Goal: Task Accomplishment & Management: Manage account settings

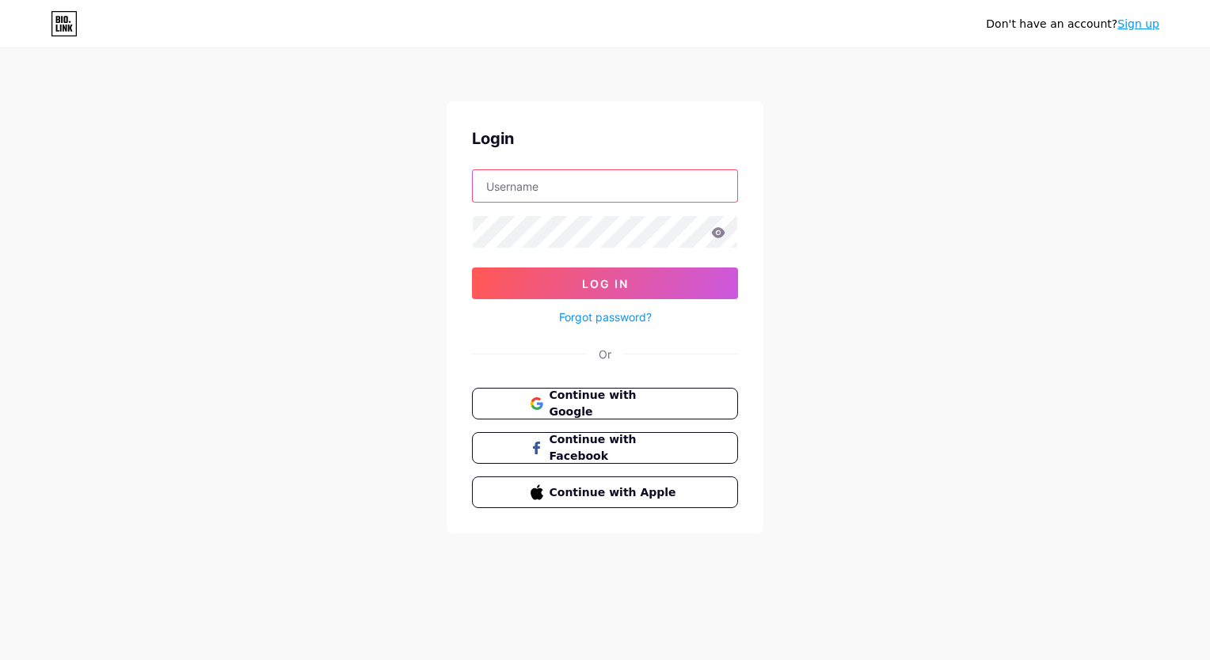
click at [623, 193] on input "text" at bounding box center [605, 186] width 264 height 32
type input "[EMAIL_ADDRESS][DOMAIN_NAME]"
click at [655, 186] on input "[EMAIL_ADDRESS][DOMAIN_NAME]" at bounding box center [605, 186] width 264 height 32
click at [649, 249] on form "nadiecomolos@gmail.com Log In Forgot password?" at bounding box center [605, 248] width 266 height 158
click at [634, 409] on span "Continue with Google" at bounding box center [614, 404] width 132 height 34
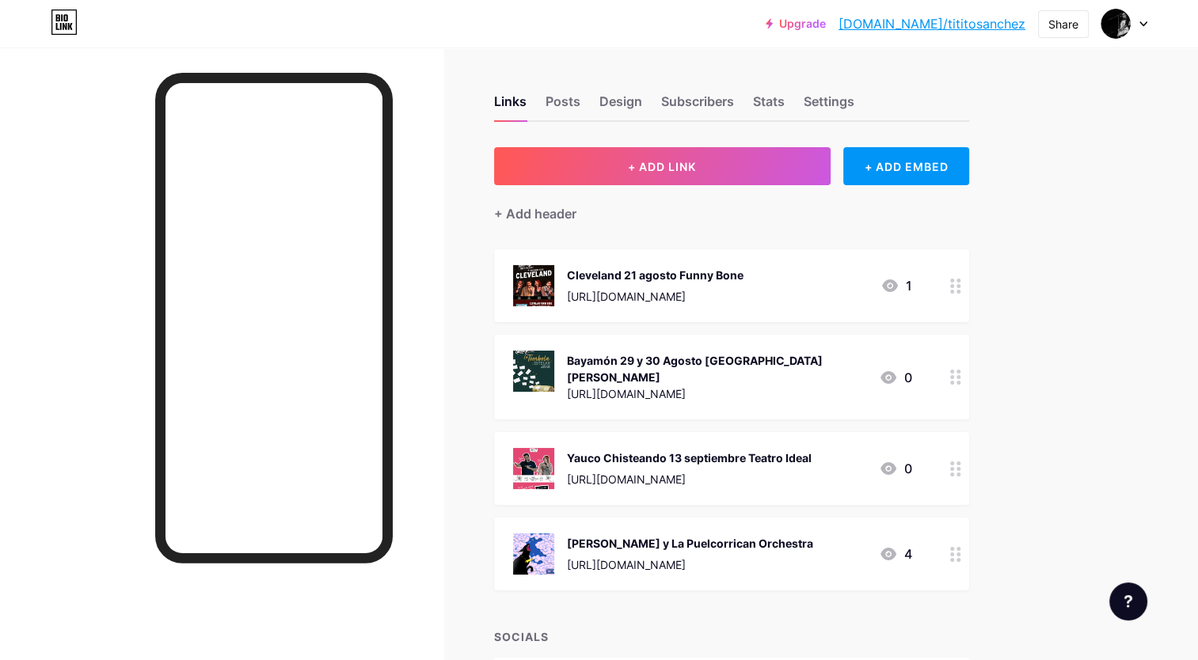
click at [953, 281] on icon at bounding box center [955, 286] width 11 height 15
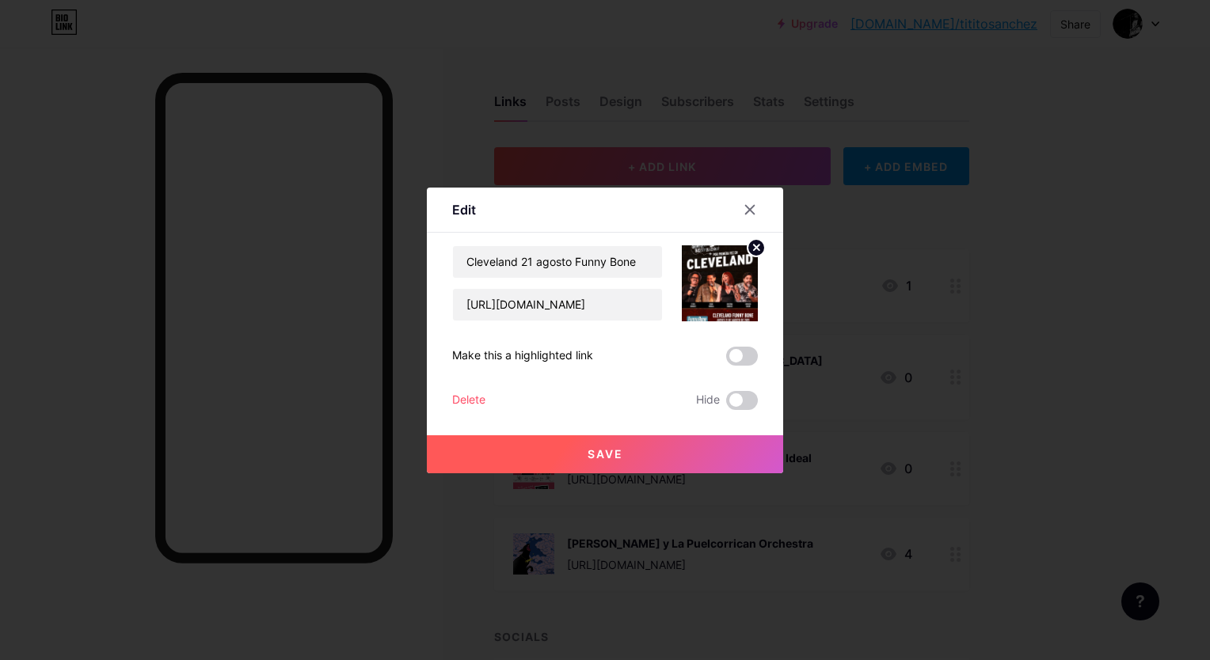
click at [472, 396] on div "Delete" at bounding box center [468, 400] width 33 height 19
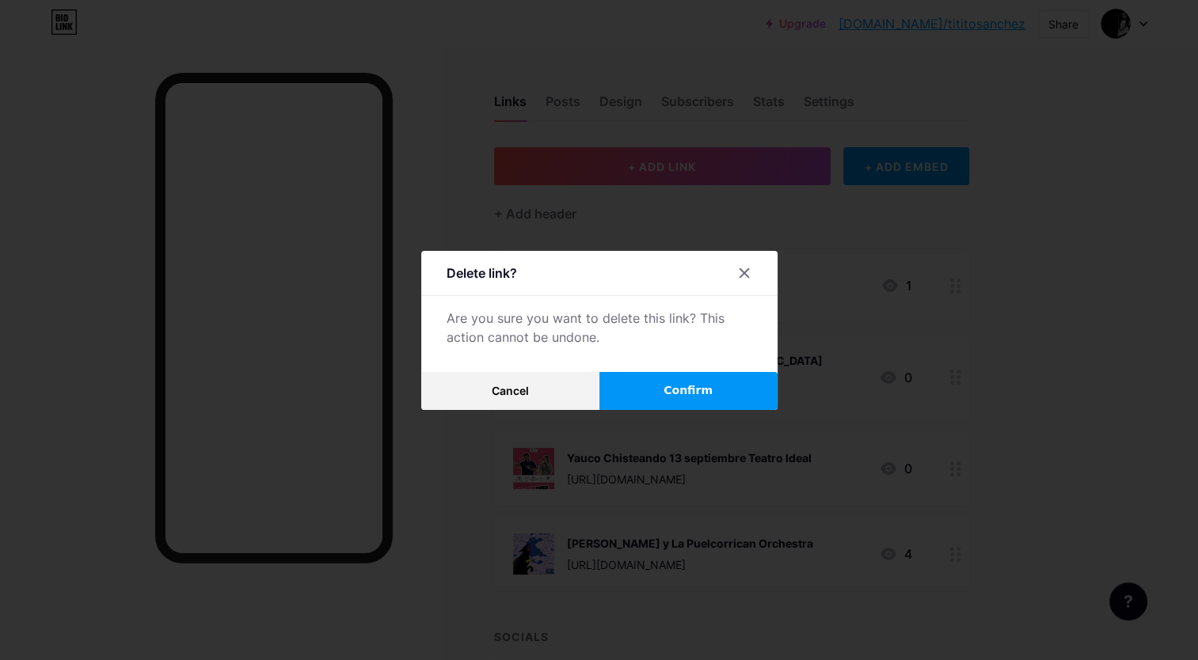
click at [702, 386] on span "Confirm" at bounding box center [687, 390] width 49 height 17
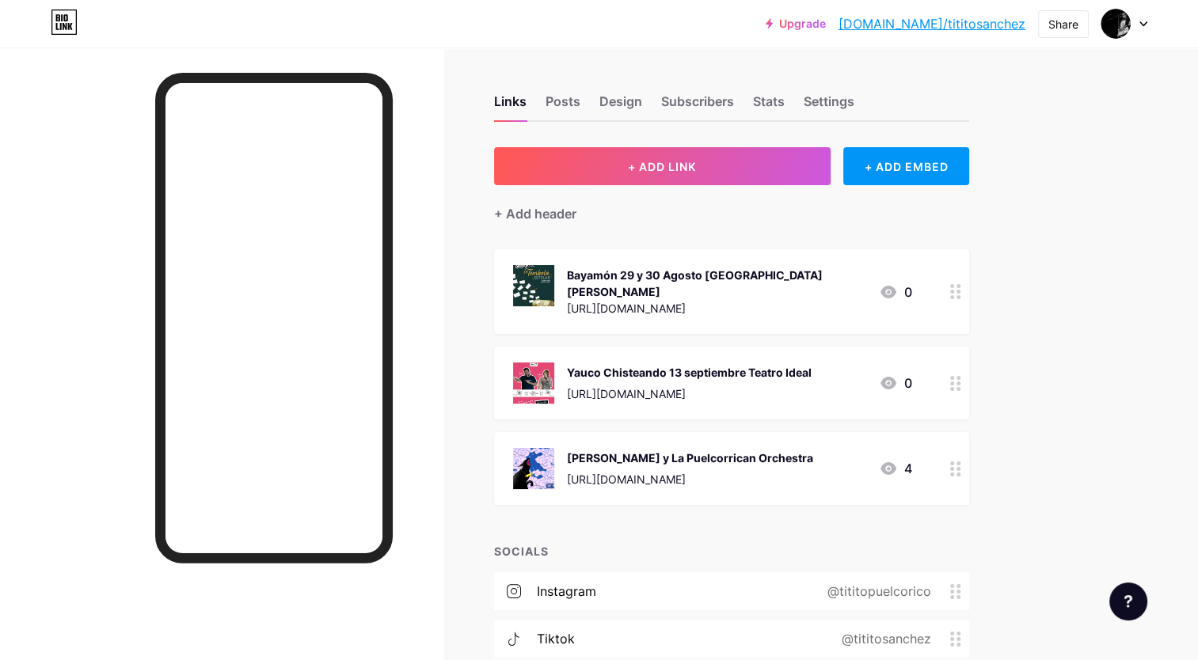
click at [954, 285] on icon at bounding box center [955, 291] width 11 height 15
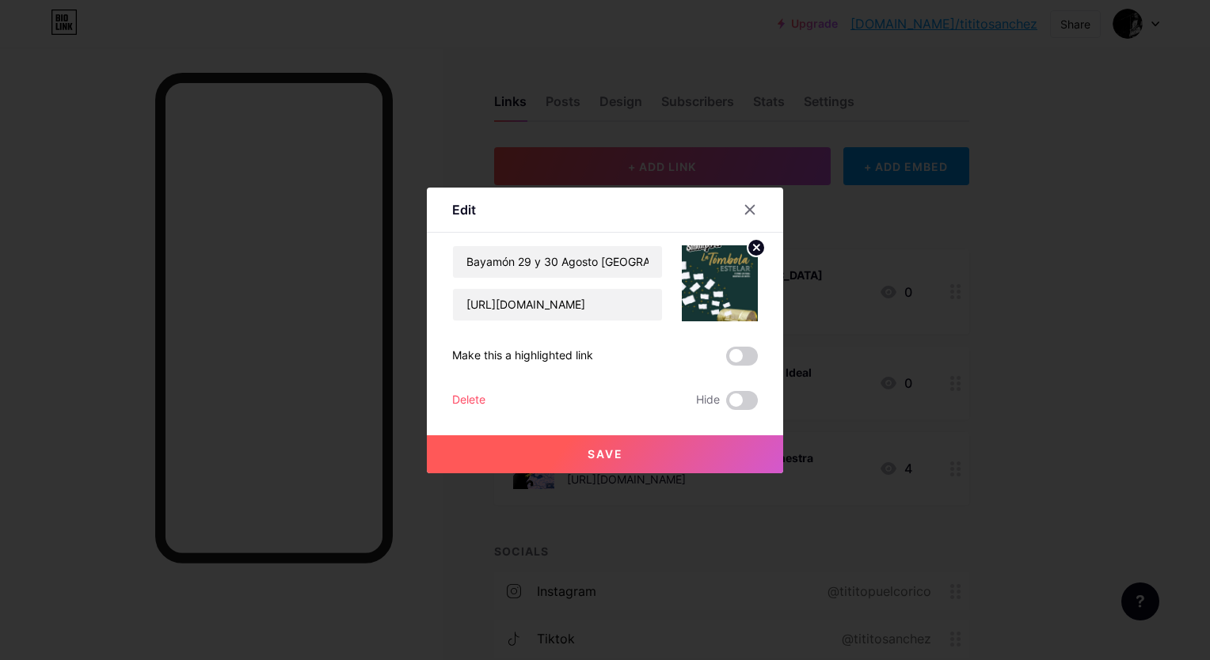
click at [481, 399] on div "Delete" at bounding box center [468, 400] width 33 height 19
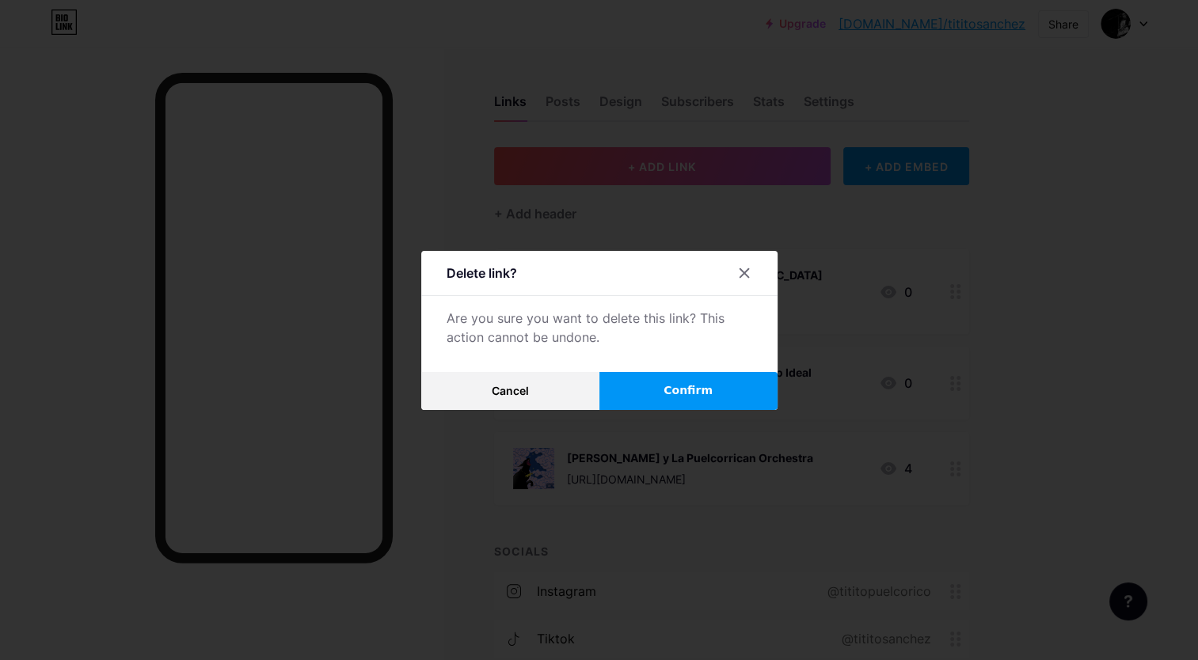
click at [697, 395] on span "Confirm" at bounding box center [687, 390] width 49 height 17
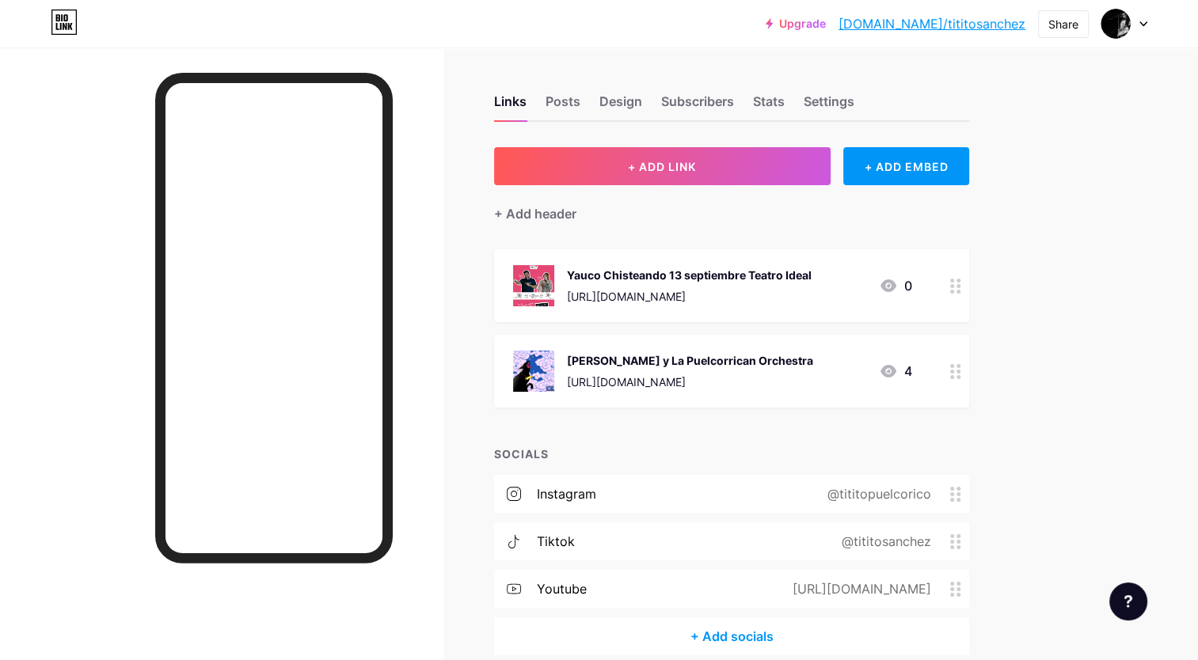
click at [668, 275] on div "Yauco Chisteando 13 septiembre Teatro Ideal" at bounding box center [689, 275] width 245 height 17
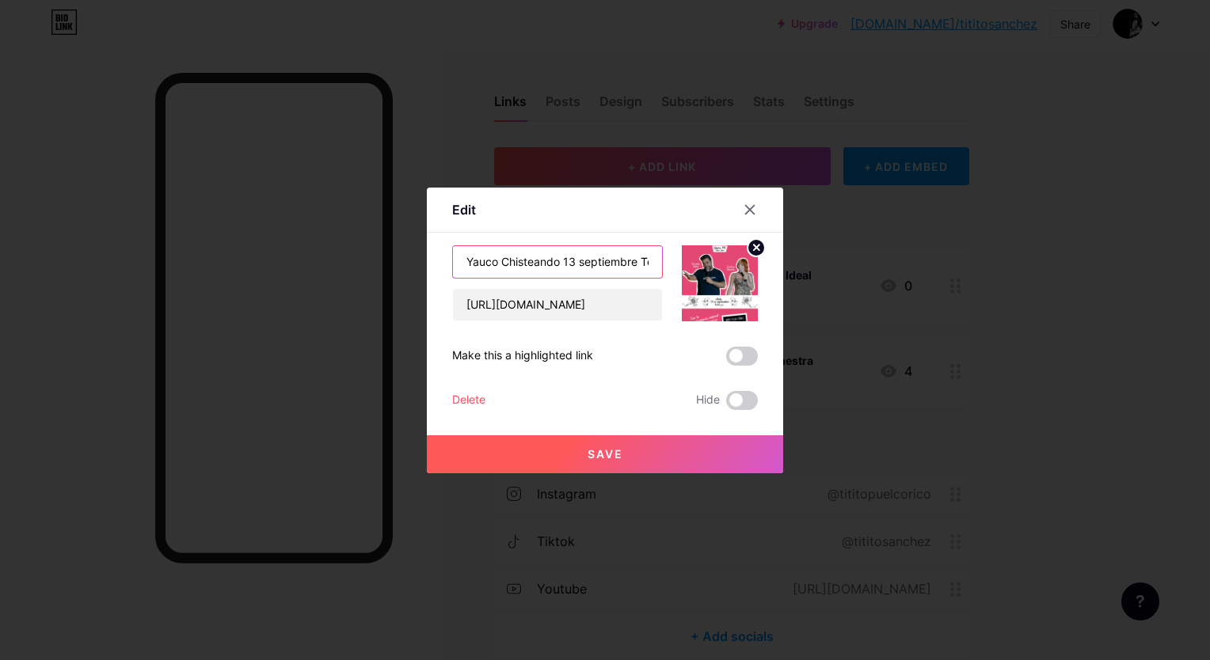
click at [563, 261] on input "Yauco Chisteando 13 septiembre Teatro Ideal" at bounding box center [557, 262] width 209 height 32
click at [560, 257] on input "[DATE] Yauco Nueva Funcin septiembre Teatro Ideal" at bounding box center [557, 262] width 209 height 32
type input "[DATE] Yauco Nueva Funcion 13 [PERSON_NAME] out Teatro Ideal"
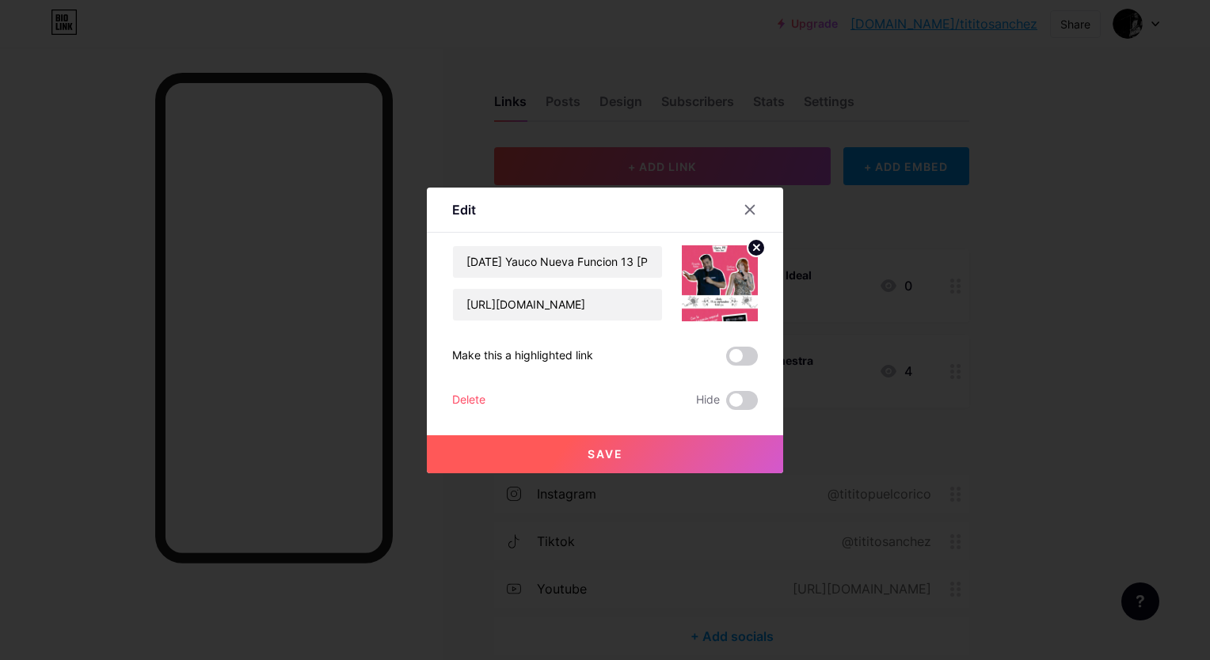
click at [603, 454] on span "Save" at bounding box center [605, 453] width 36 height 13
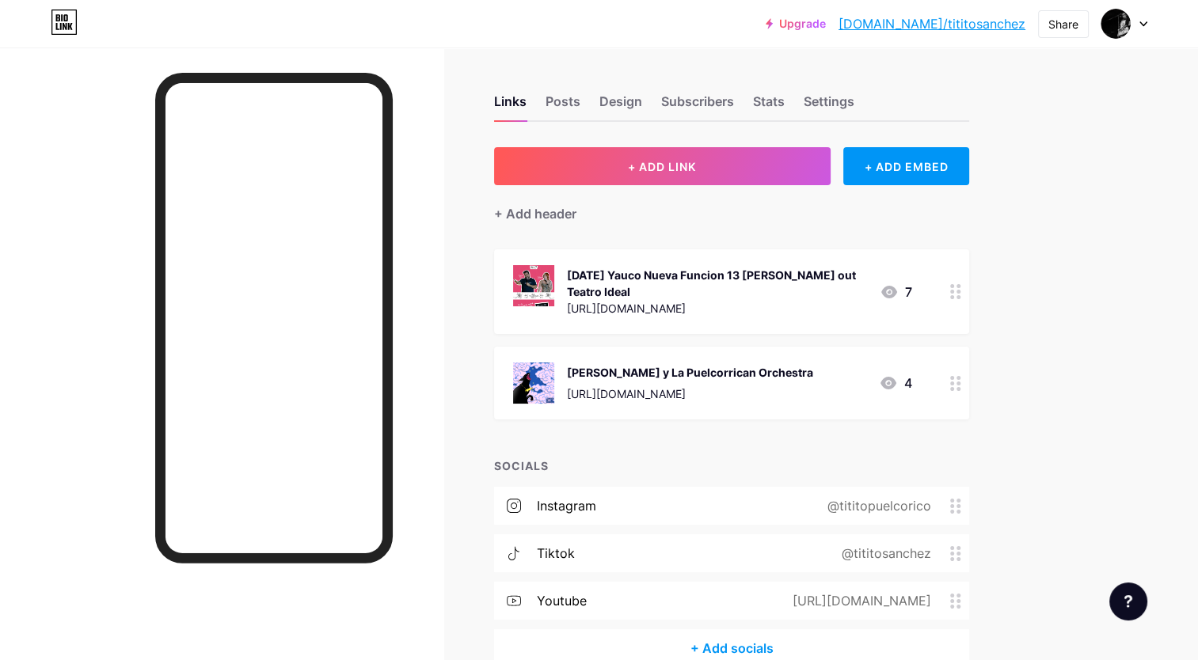
click at [779, 267] on div "[DATE] Yauco Nueva Funcion 13 [PERSON_NAME] out Teatro Ideal" at bounding box center [717, 283] width 300 height 33
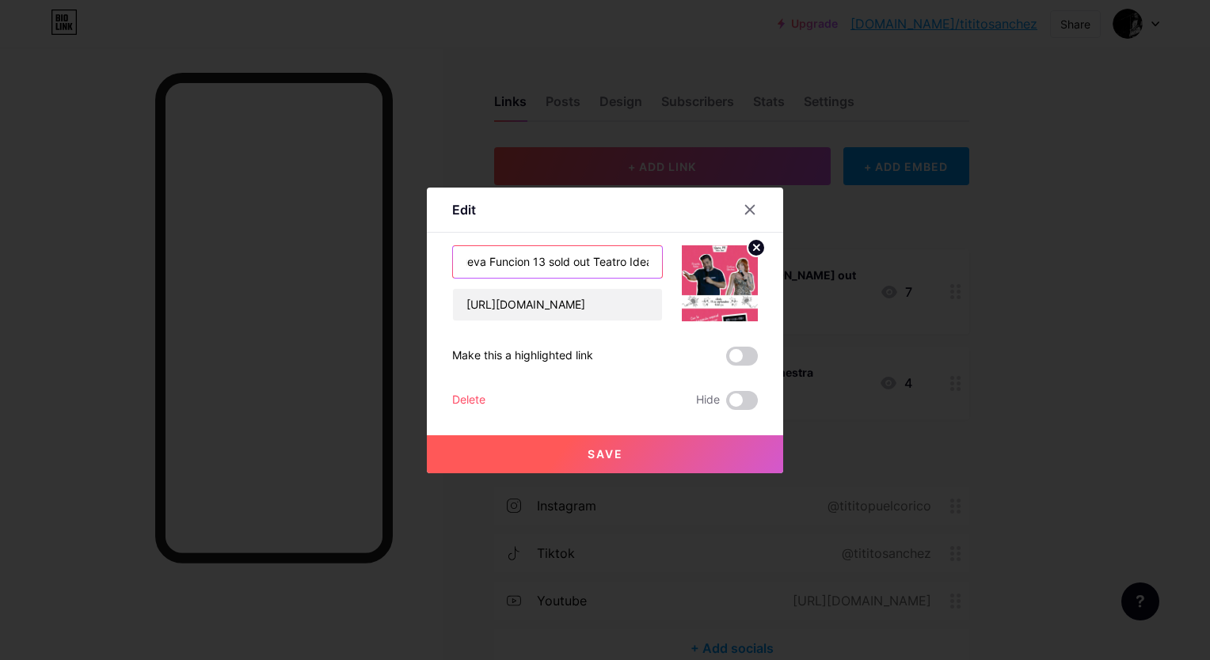
scroll to position [0, 96]
type input "[DATE] Yauco Nueva Funcion 13 sold out Teatro Ideal"
click at [602, 458] on span "Save" at bounding box center [605, 453] width 36 height 13
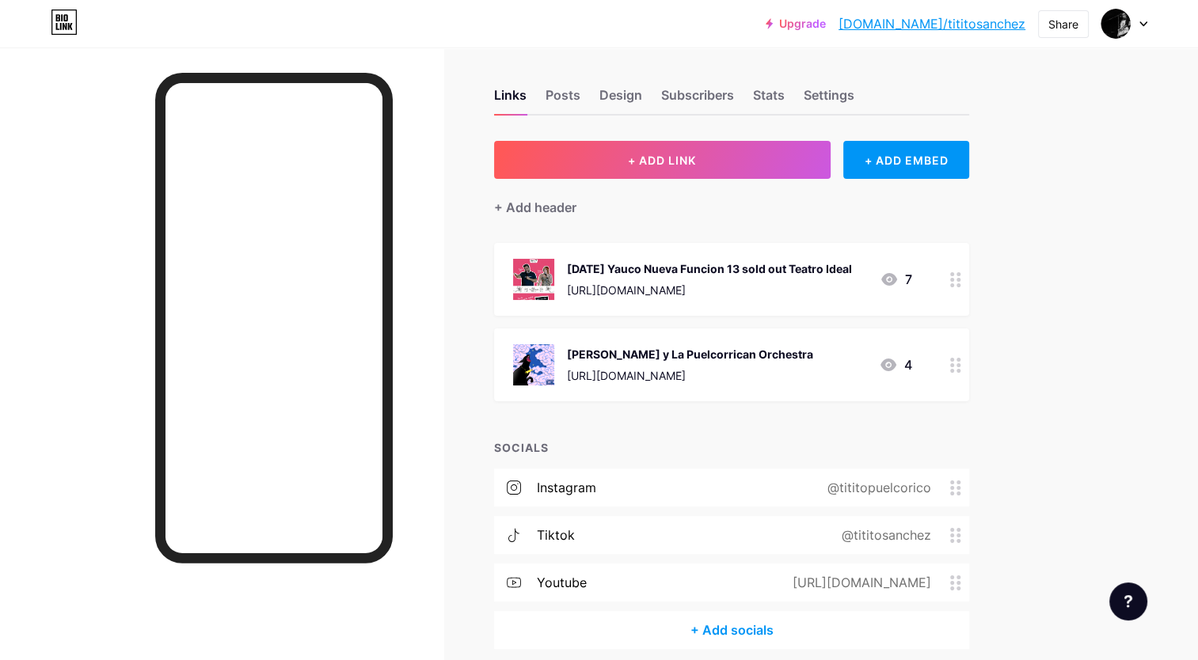
scroll to position [0, 0]
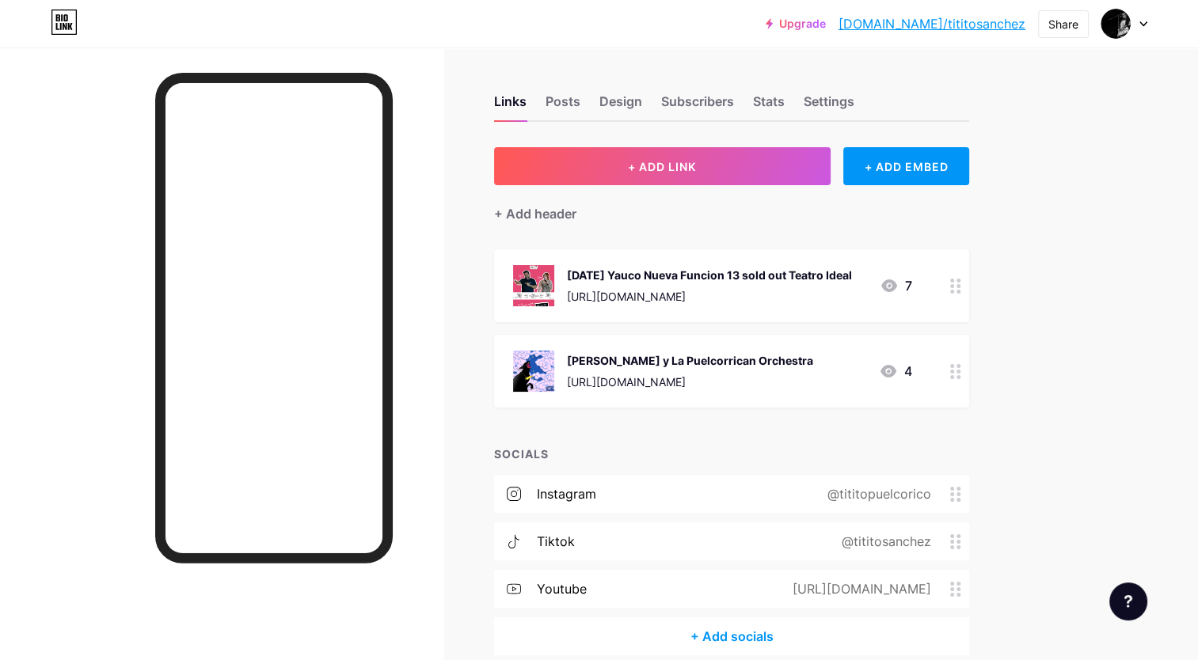
click at [1159, 135] on div "Upgrade [DOMAIN_NAME]/titito... [DOMAIN_NAME]/tititosanchez Share Switch accoun…" at bounding box center [599, 367] width 1198 height 735
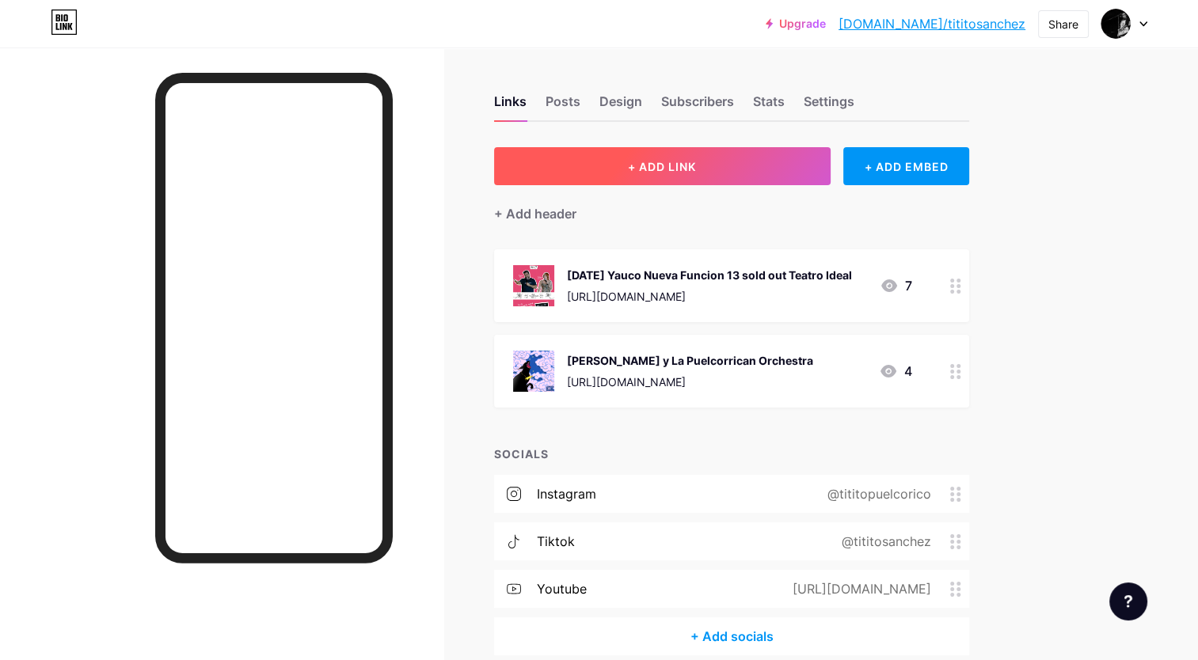
click at [703, 168] on button "+ ADD LINK" at bounding box center [662, 166] width 336 height 38
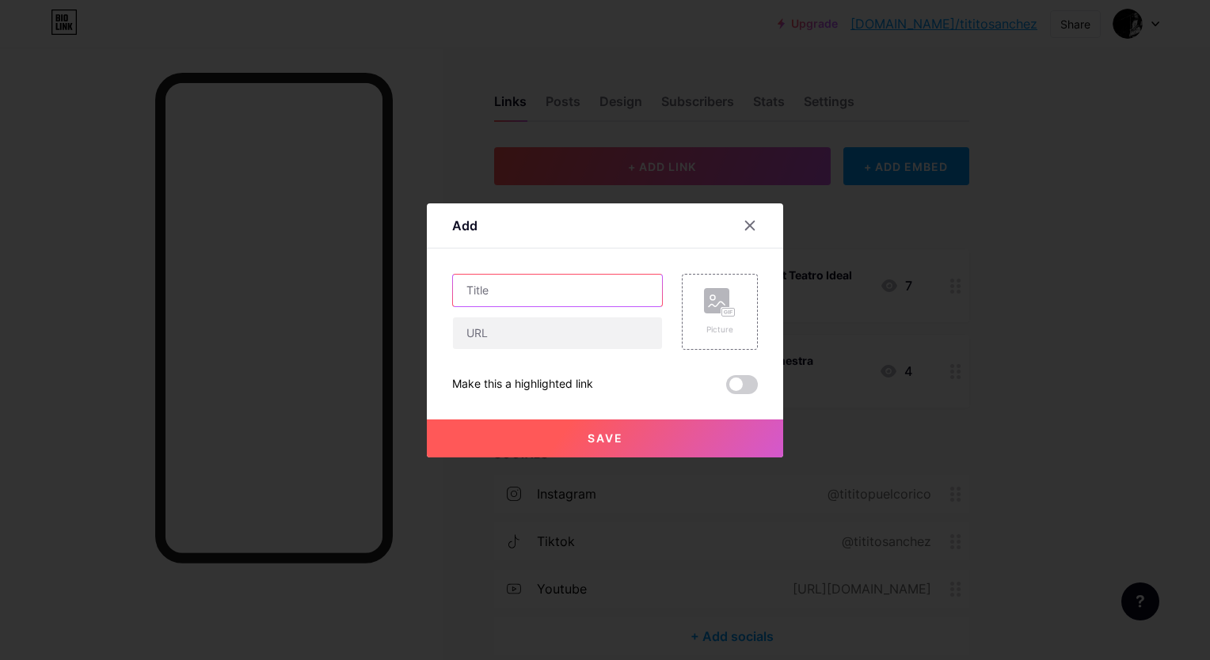
click at [590, 291] on input "text" at bounding box center [557, 291] width 209 height 32
type input "T"
click at [744, 227] on icon at bounding box center [749, 225] width 13 height 13
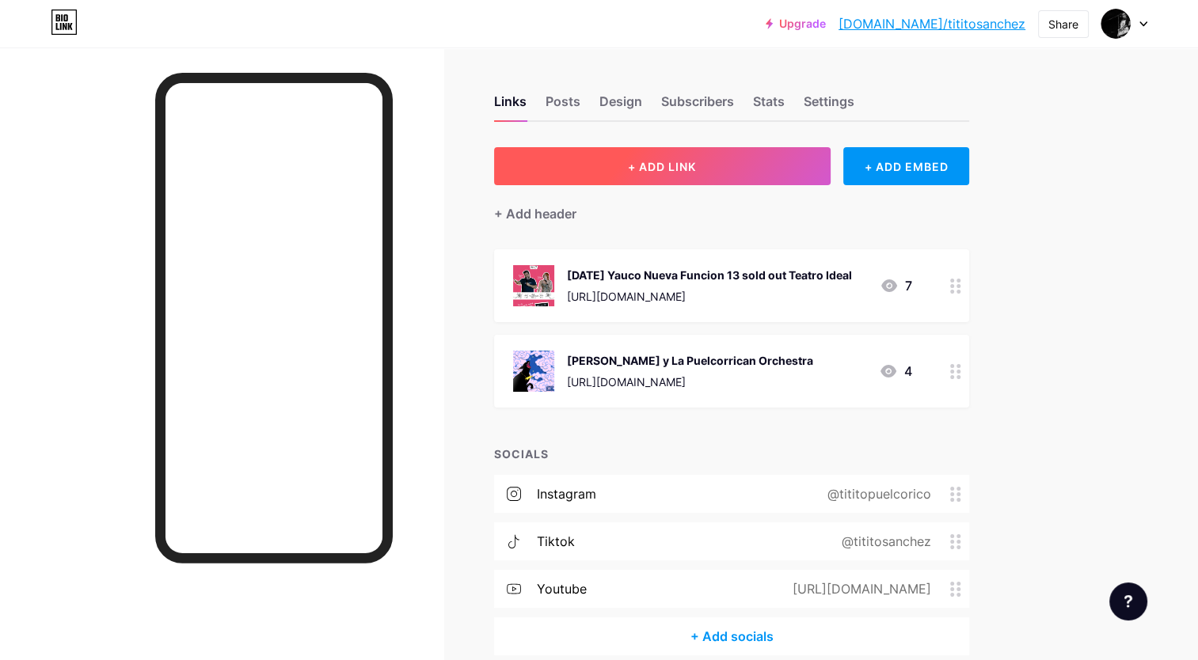
click at [681, 180] on button "+ ADD LINK" at bounding box center [662, 166] width 336 height 38
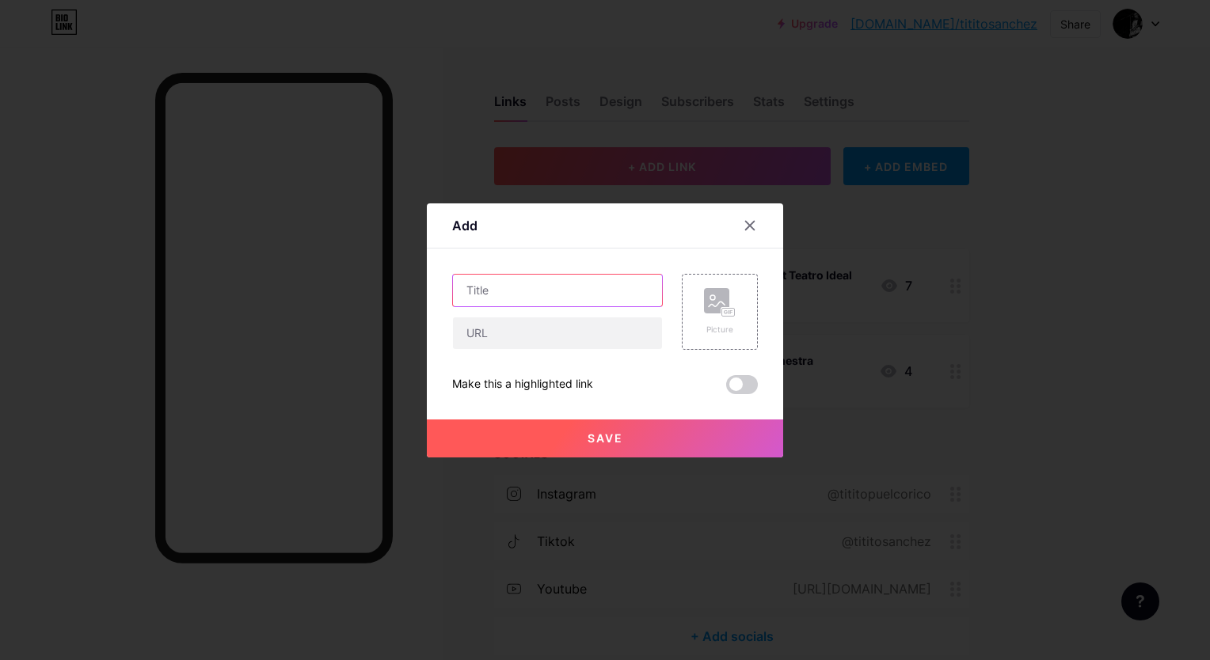
click at [516, 283] on input "text" at bounding box center [557, 291] width 209 height 32
type input "27 set Bayamón [PERSON_NAME]"
click at [492, 337] on input "text" at bounding box center [557, 333] width 209 height 32
paste input "[URL][DOMAIN_NAME]"
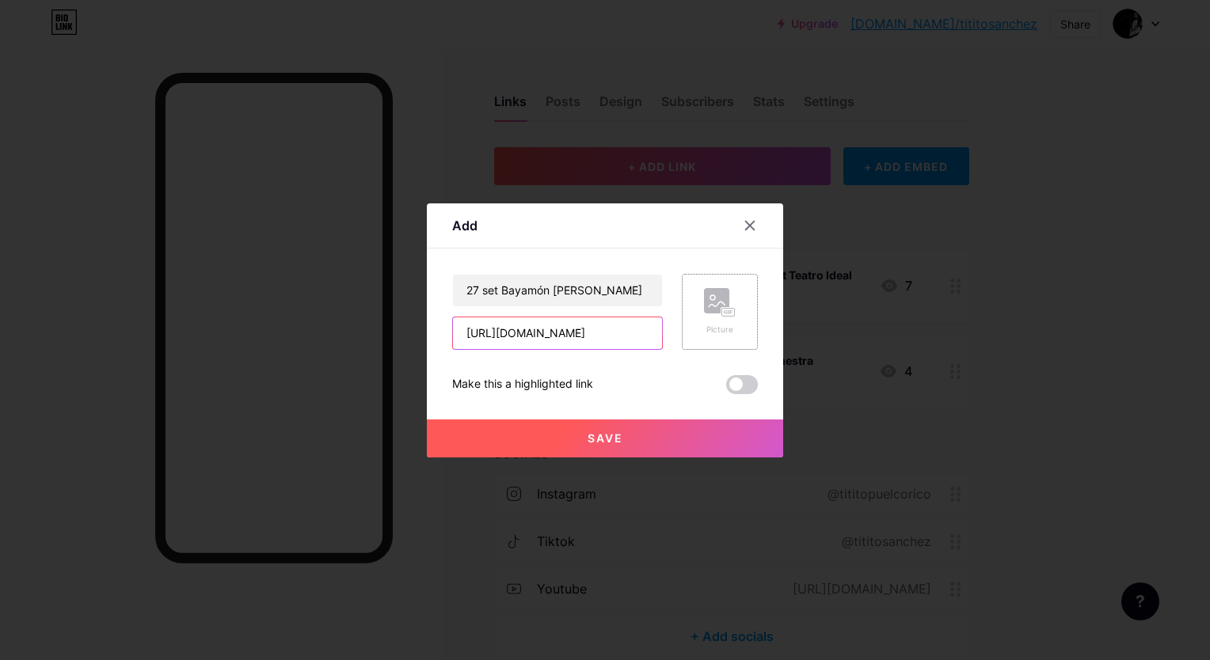
type input "[URL][DOMAIN_NAME]"
click at [712, 320] on div "Picture" at bounding box center [720, 311] width 32 height 47
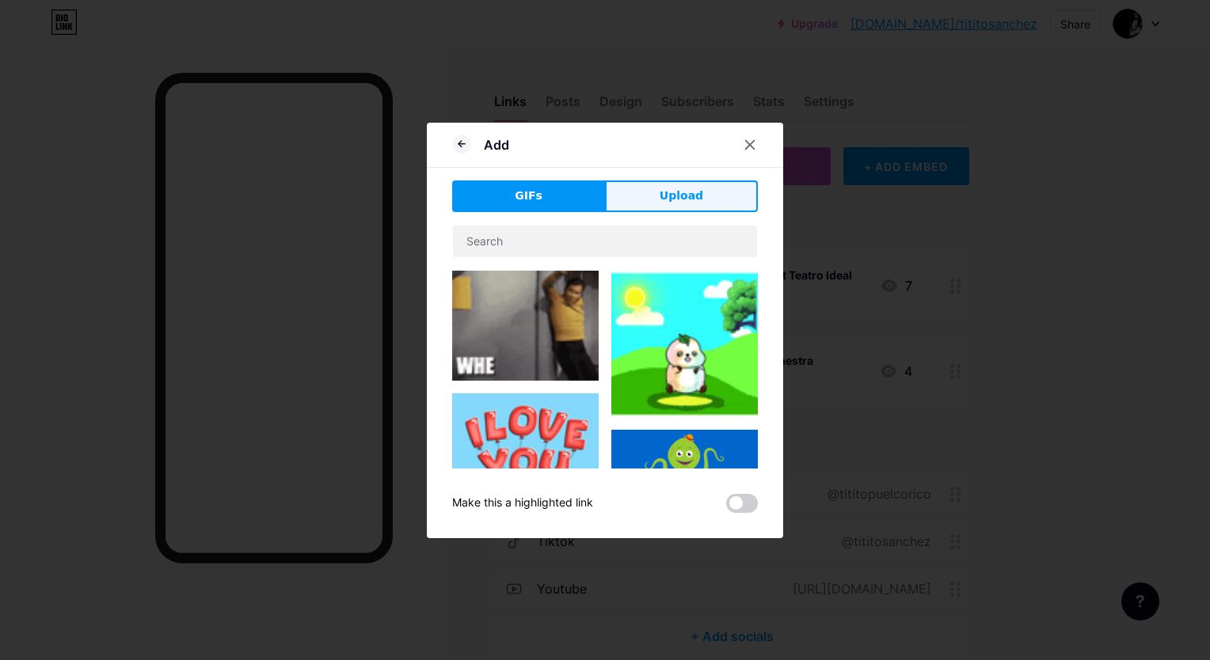
click at [719, 192] on button "Upload" at bounding box center [681, 196] width 153 height 32
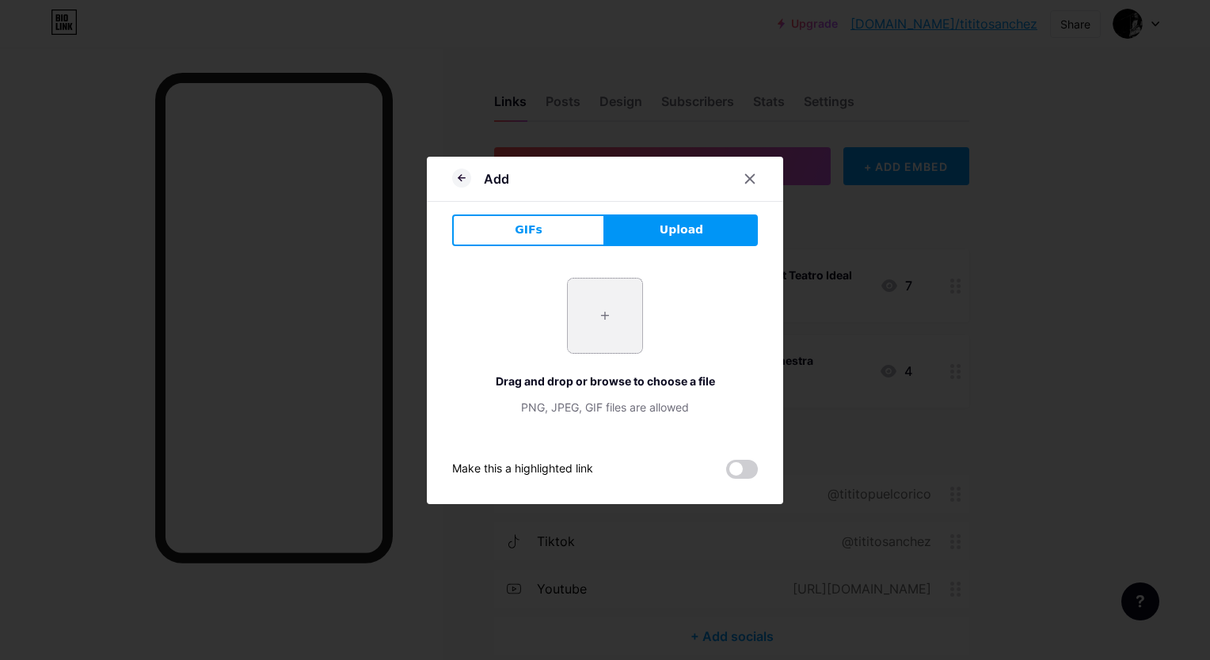
click at [602, 298] on input "file" at bounding box center [605, 316] width 74 height 74
type input "C:\fakepath\latombolaeselarflayerverdereel.jpg"
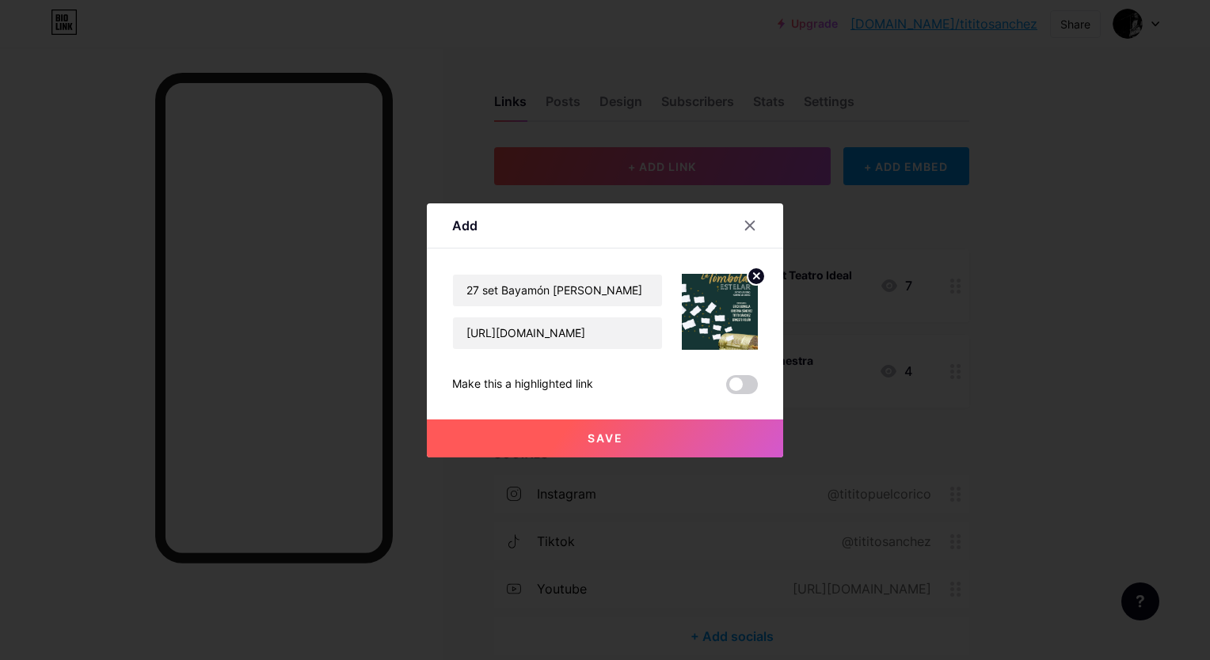
click at [635, 432] on button "Save" at bounding box center [605, 439] width 356 height 38
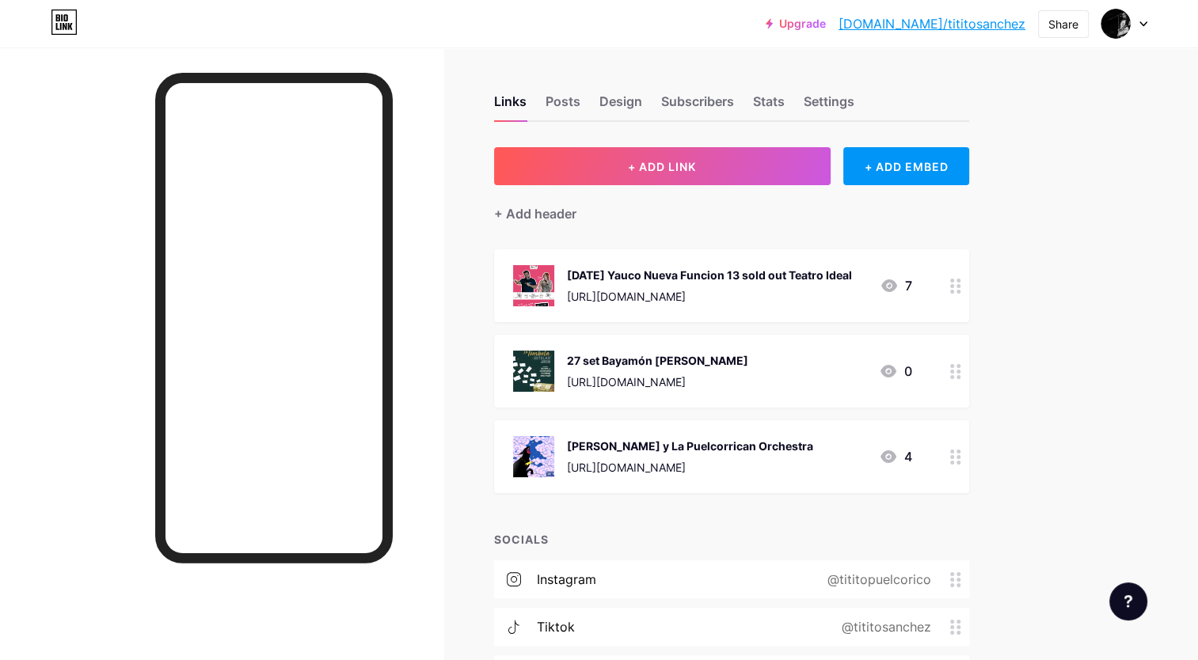
click at [1133, 356] on div "Upgrade [DOMAIN_NAME]/titito... [DOMAIN_NAME]/tititosanchez Share Switch accoun…" at bounding box center [599, 410] width 1198 height 820
click at [646, 271] on div "[DATE] Yauco Nueva Funcion 13 sold out Teatro Ideal" at bounding box center [709, 275] width 285 height 17
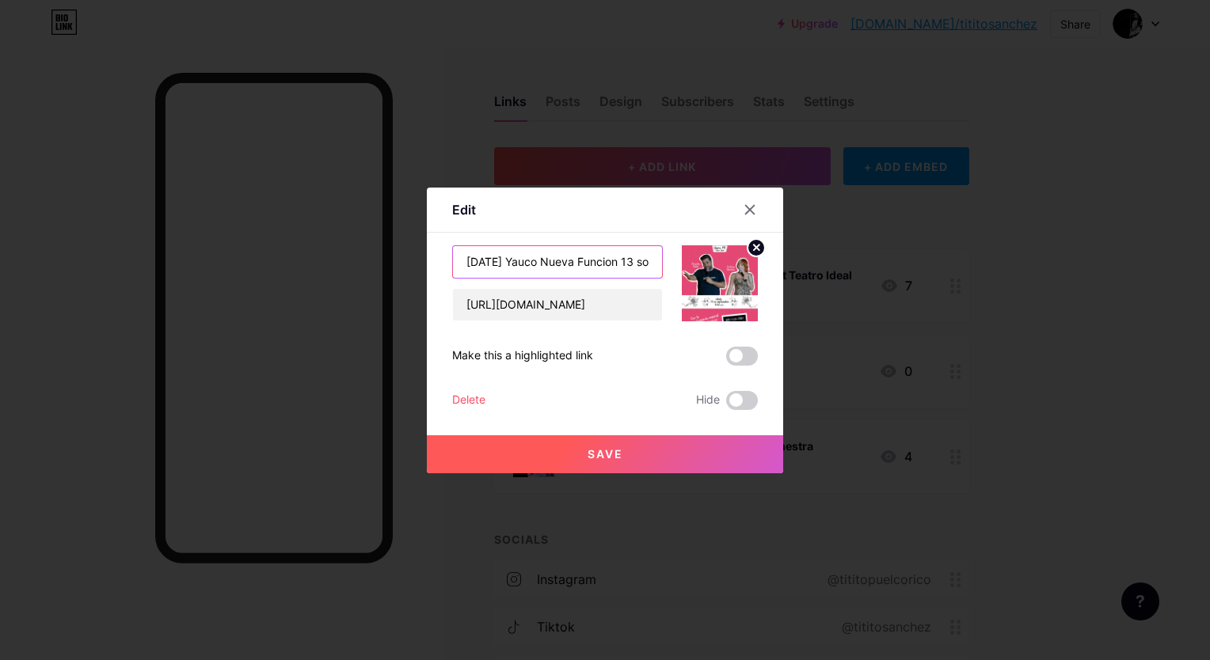
click at [541, 258] on input "[DATE] Yauco Nueva Funcion 13 sold out Teatro Ideal" at bounding box center [557, 262] width 209 height 32
type input "[DATE] Yauco Chisteando Nueva Funcion 13 sold out Teatro Ideal"
click at [589, 456] on span "Save" at bounding box center [605, 453] width 36 height 13
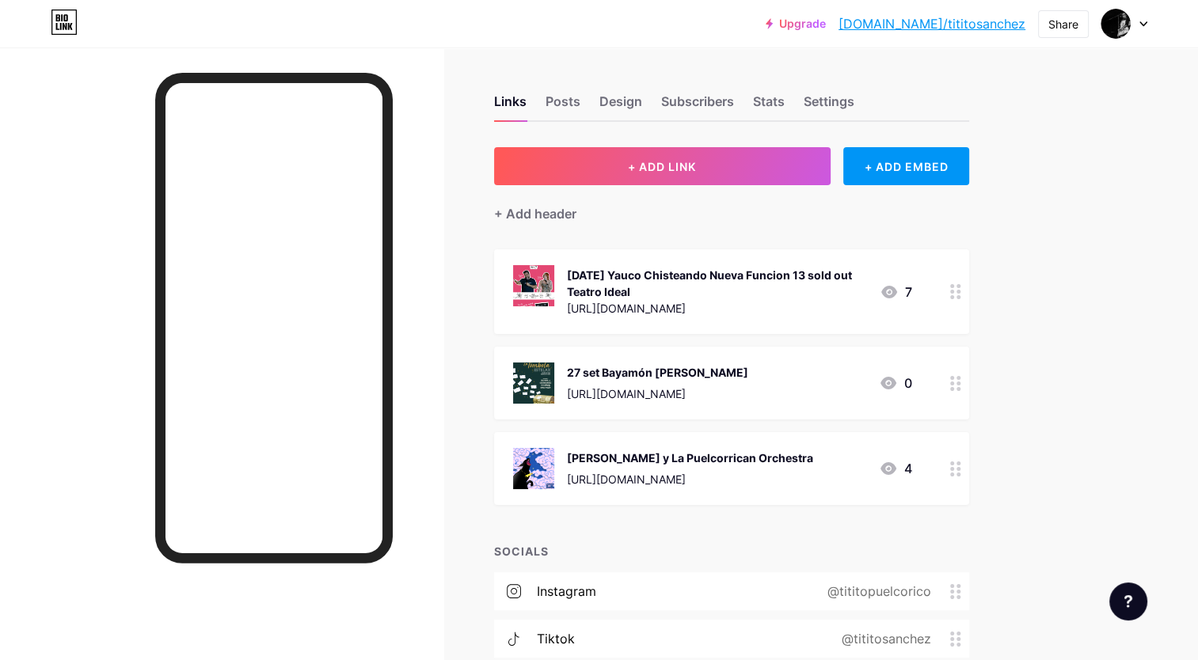
click at [1120, 314] on div "Upgrade [DOMAIN_NAME]/titito... [DOMAIN_NAME]/tititosanchez Share Switch accoun…" at bounding box center [599, 416] width 1198 height 832
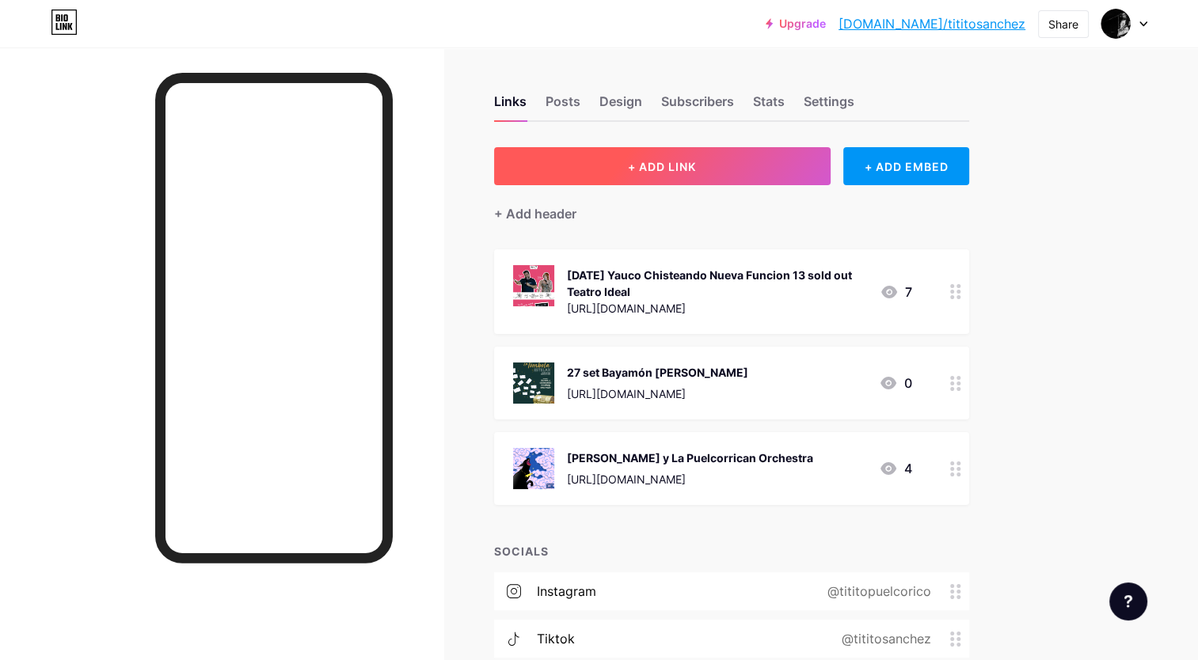
click at [665, 157] on button "+ ADD LINK" at bounding box center [662, 166] width 336 height 38
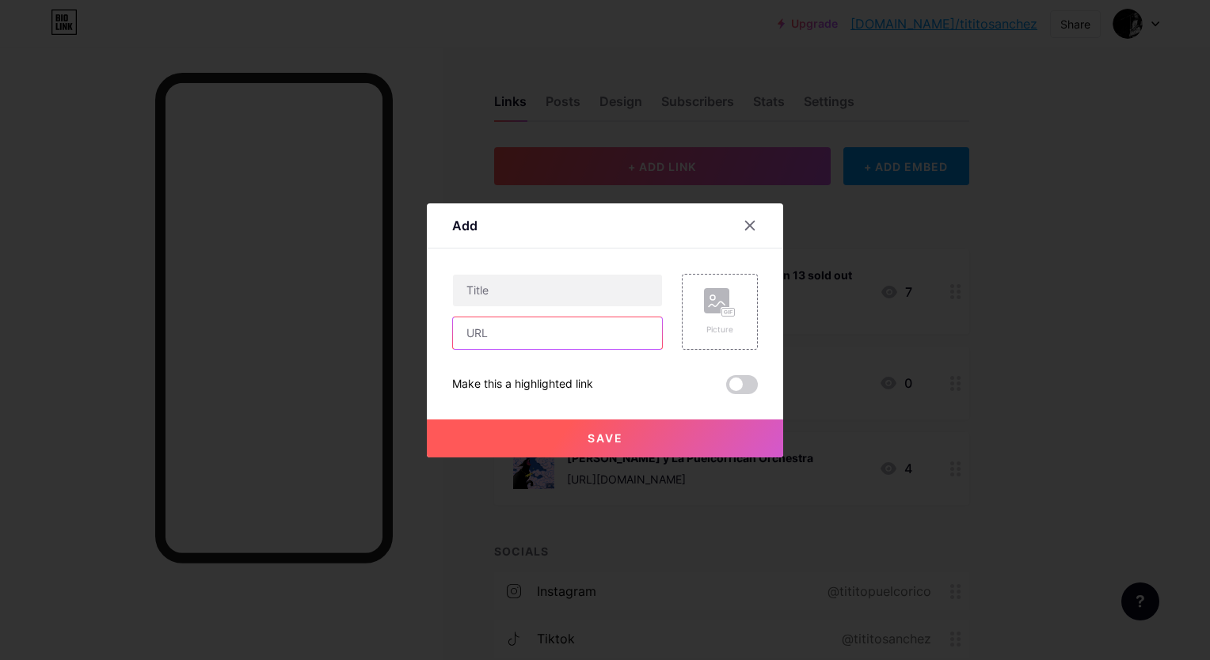
click at [556, 337] on input "text" at bounding box center [557, 333] width 209 height 32
paste input "[URL][DOMAIN_NAME]"
type input "[URL][DOMAIN_NAME]"
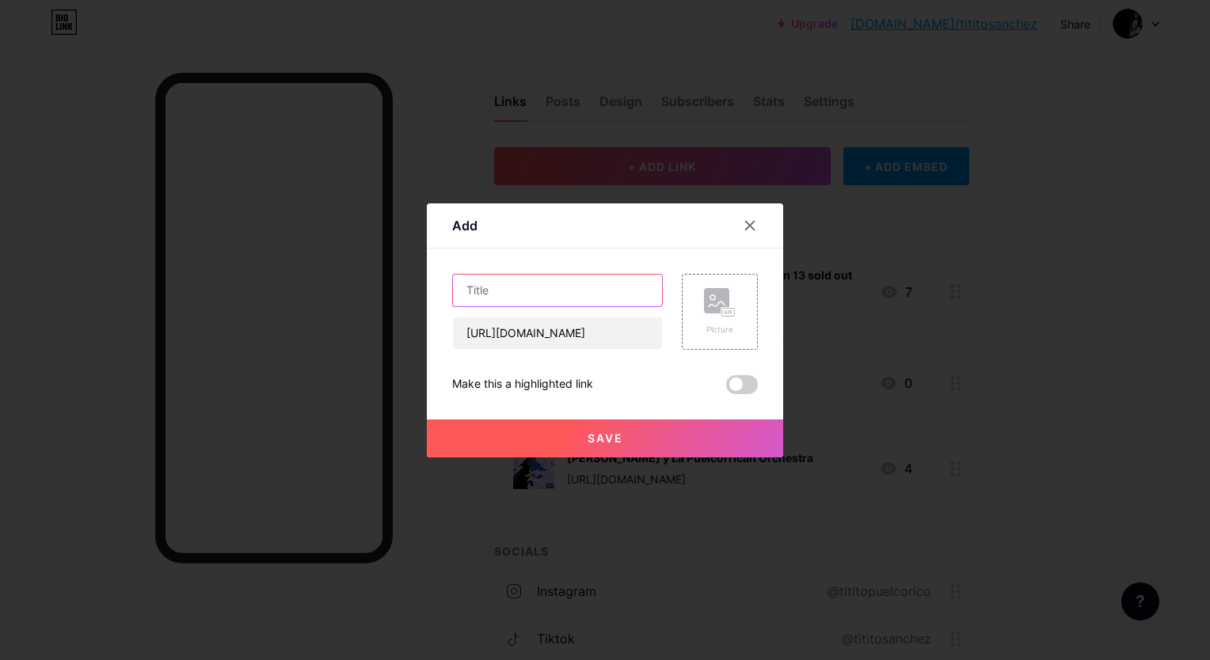
click at [533, 294] on input "text" at bounding box center [557, 291] width 209 height 32
type input "S"
click at [522, 279] on input "[DATE] Ph" at bounding box center [557, 291] width 209 height 32
drag, startPoint x: 535, startPoint y: 297, endPoint x: 518, endPoint y: 289, distance: 19.1
click at [518, 289] on input "[DATE]" at bounding box center [557, 291] width 209 height 32
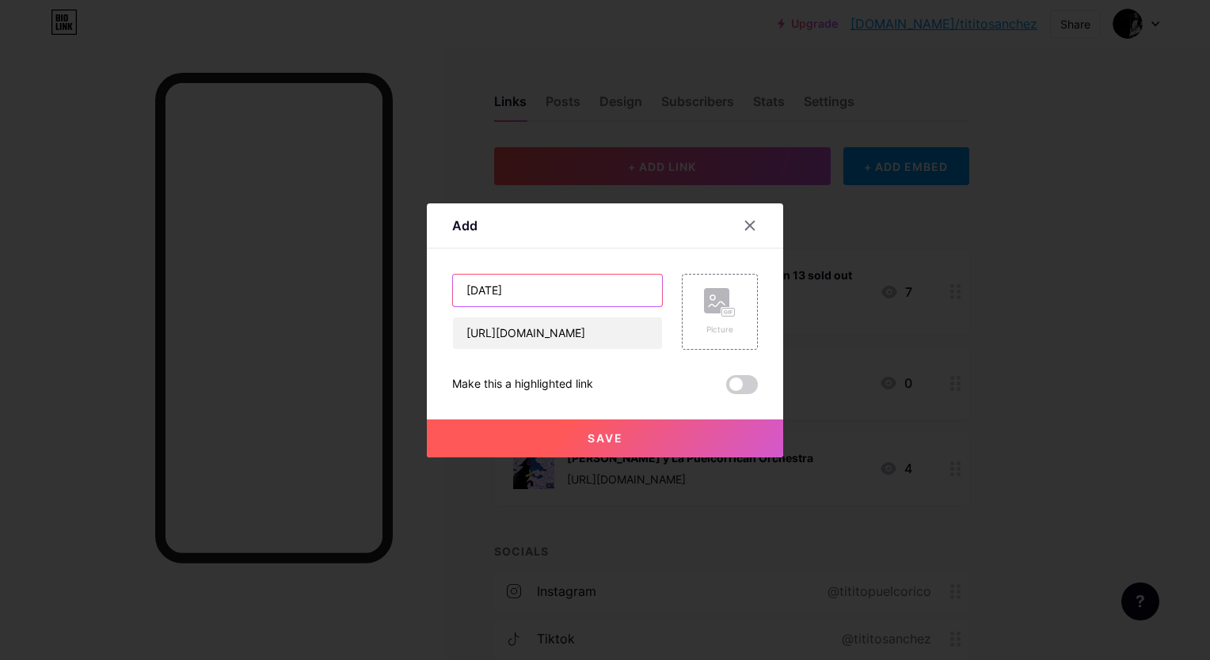
paste input "[GEOGRAPHIC_DATA]"
paste input "Helium Comedy Club"
type input "[DATE] Philadelphia Helium Comedy Club"
click at [741, 299] on div "Picture" at bounding box center [720, 312] width 76 height 76
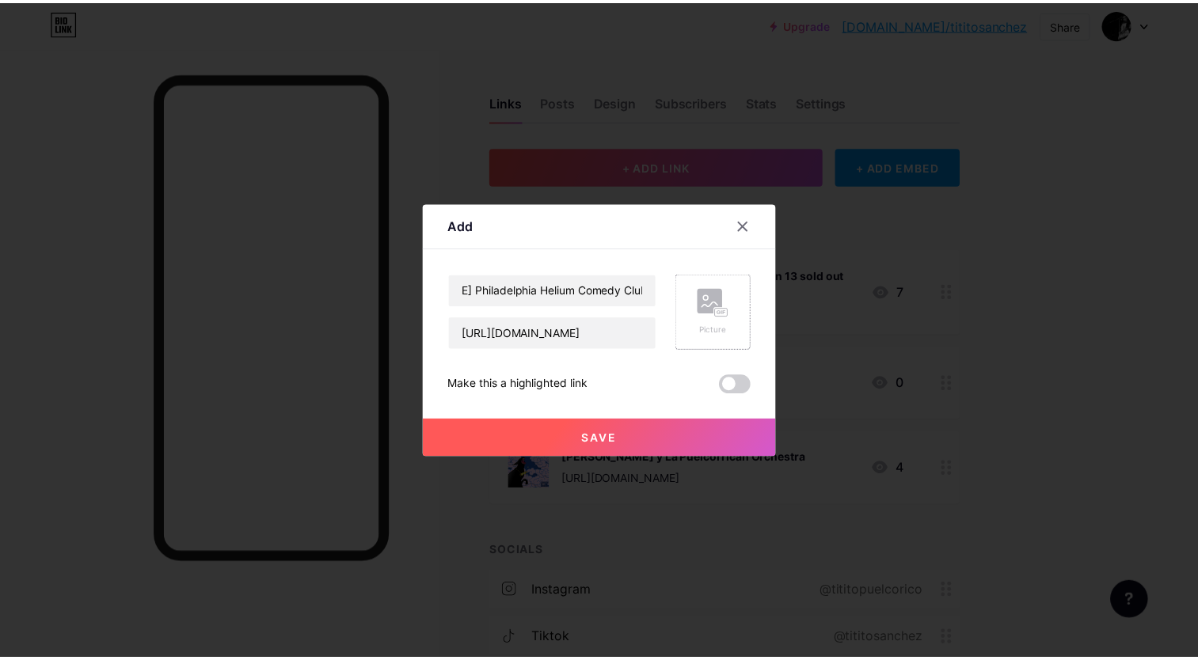
scroll to position [0, 0]
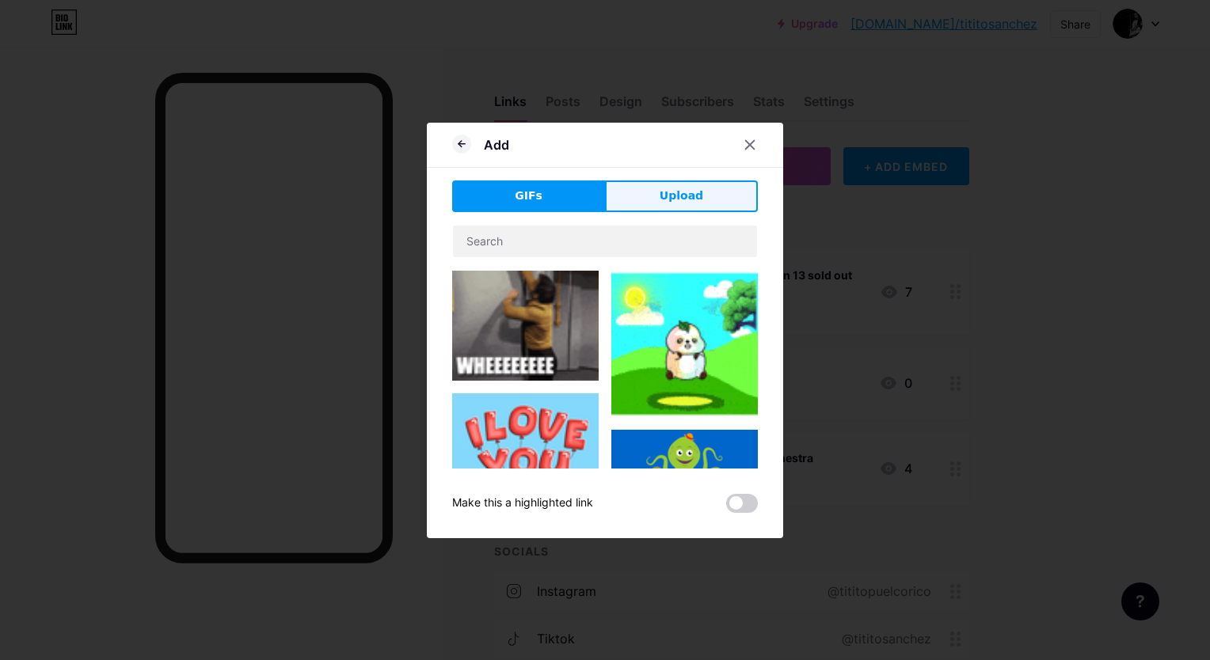
click at [665, 190] on span "Upload" at bounding box center [681, 196] width 44 height 17
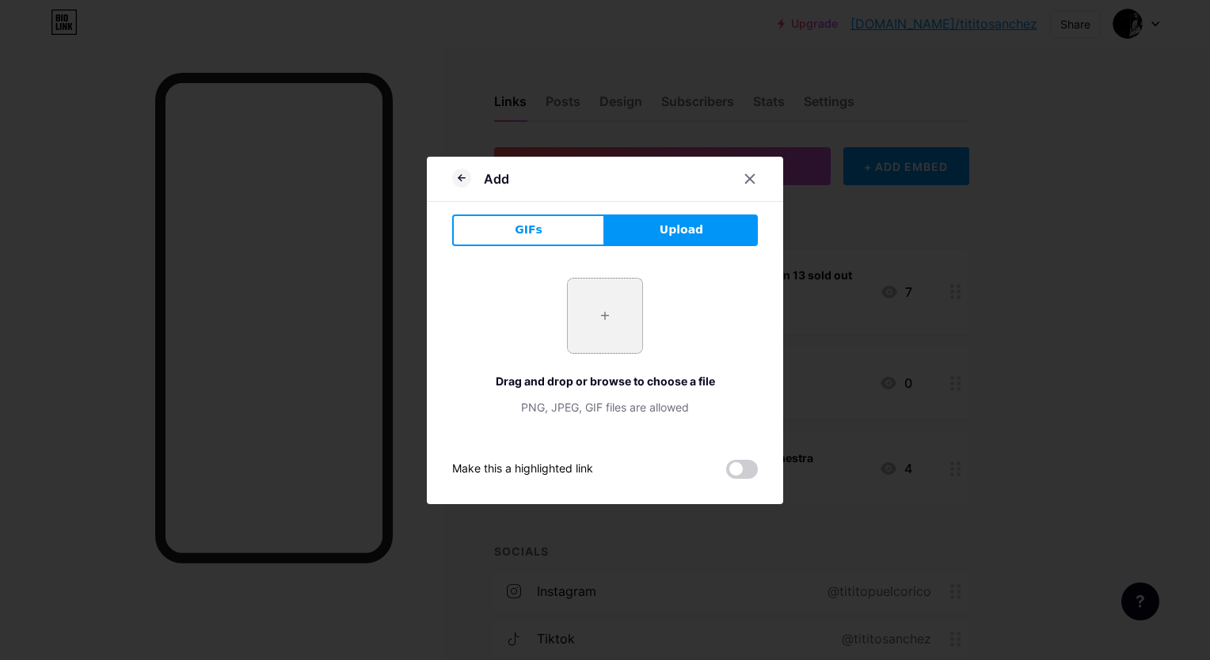
click at [609, 340] on input "file" at bounding box center [605, 316] width 74 height 74
type input "C:\fakepath\WhatsApp Image [DATE] 2.42.09 PM (1).jpeg"
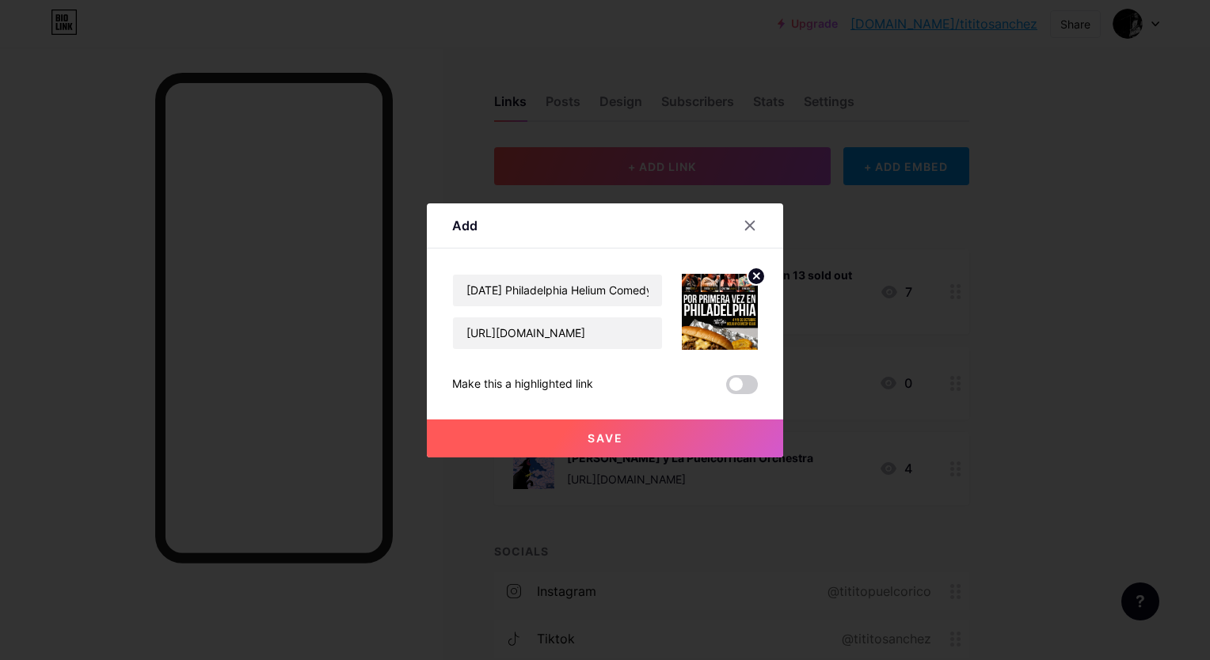
click at [649, 448] on button "Save" at bounding box center [605, 439] width 356 height 38
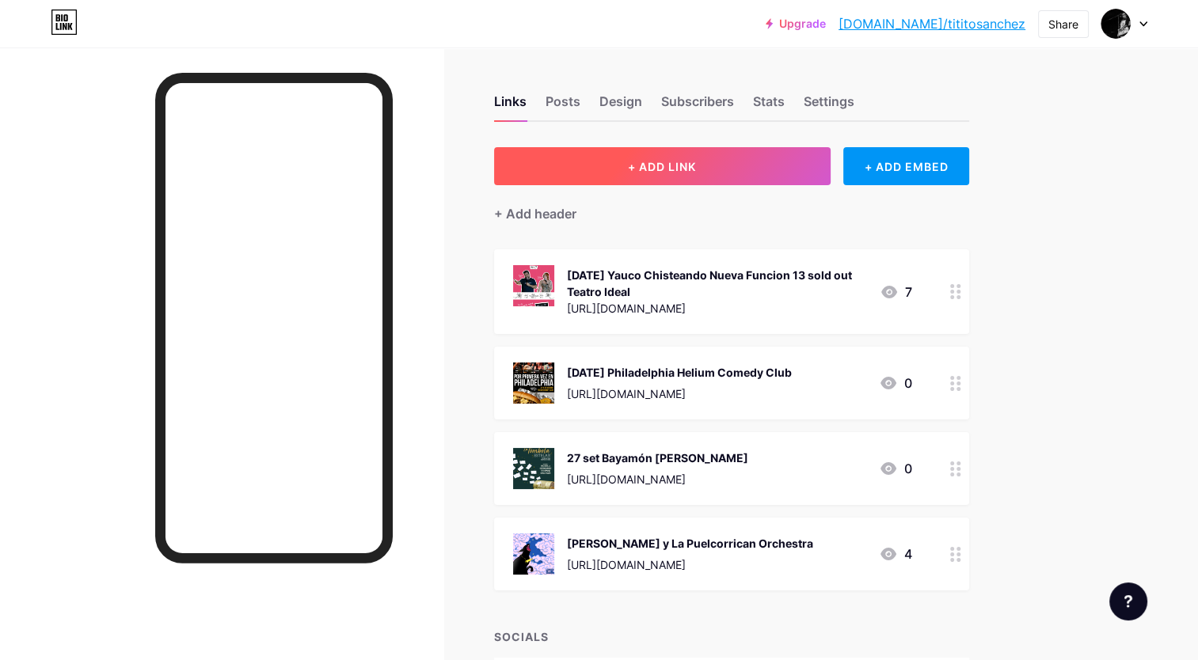
click at [652, 167] on span "+ ADD LINK" at bounding box center [662, 166] width 68 height 13
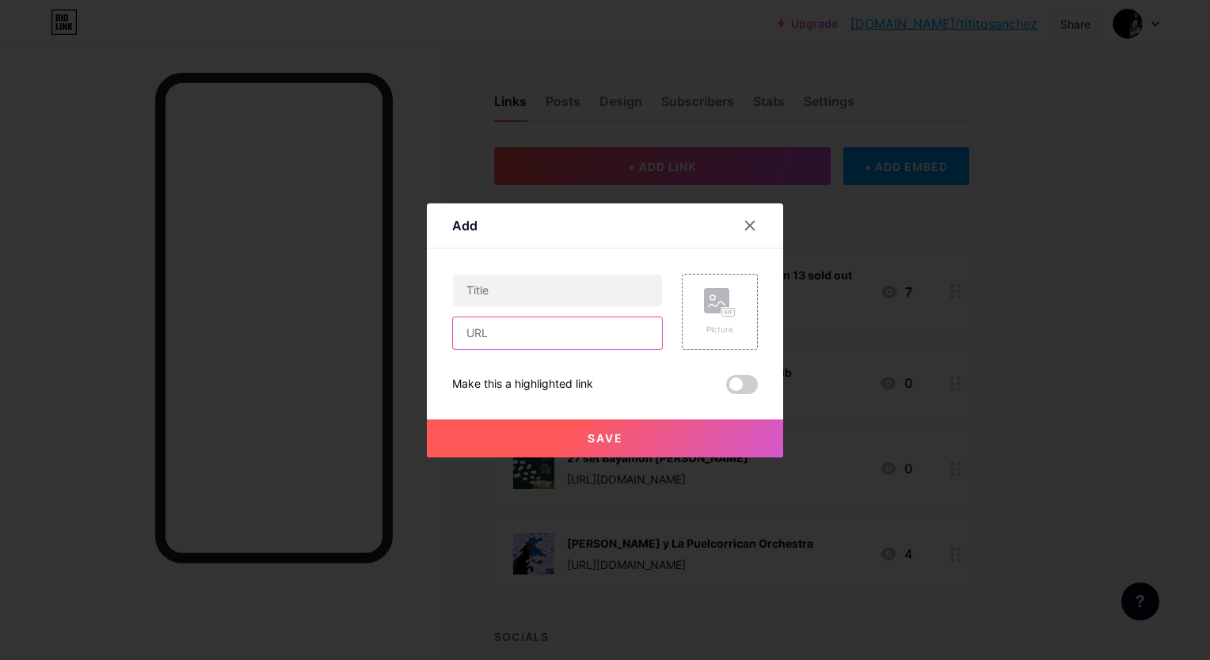
click at [538, 343] on input "text" at bounding box center [557, 333] width 209 height 32
paste input "[URL][DOMAIN_NAME]"
type input "[URL][DOMAIN_NAME]"
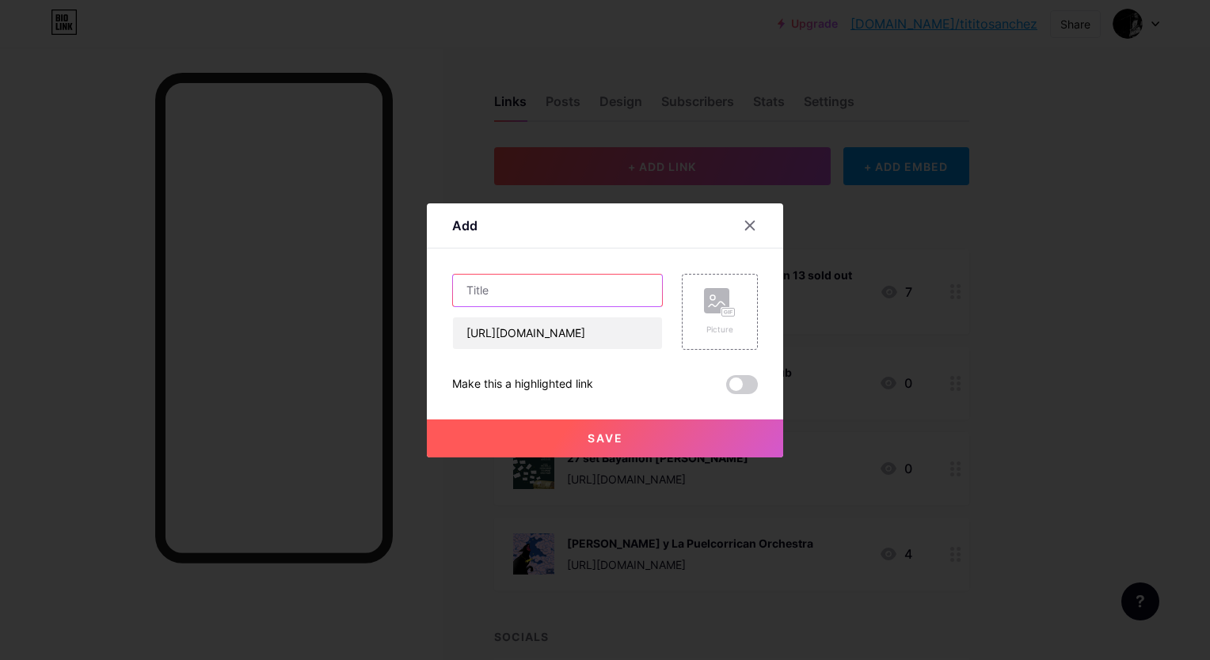
click at [525, 283] on input "text" at bounding box center [557, 291] width 209 height 32
click at [644, 287] on input "[DATE] Buffalo NY Standoperos Chisteando" at bounding box center [557, 291] width 209 height 32
paste input ".heliumcomedy"
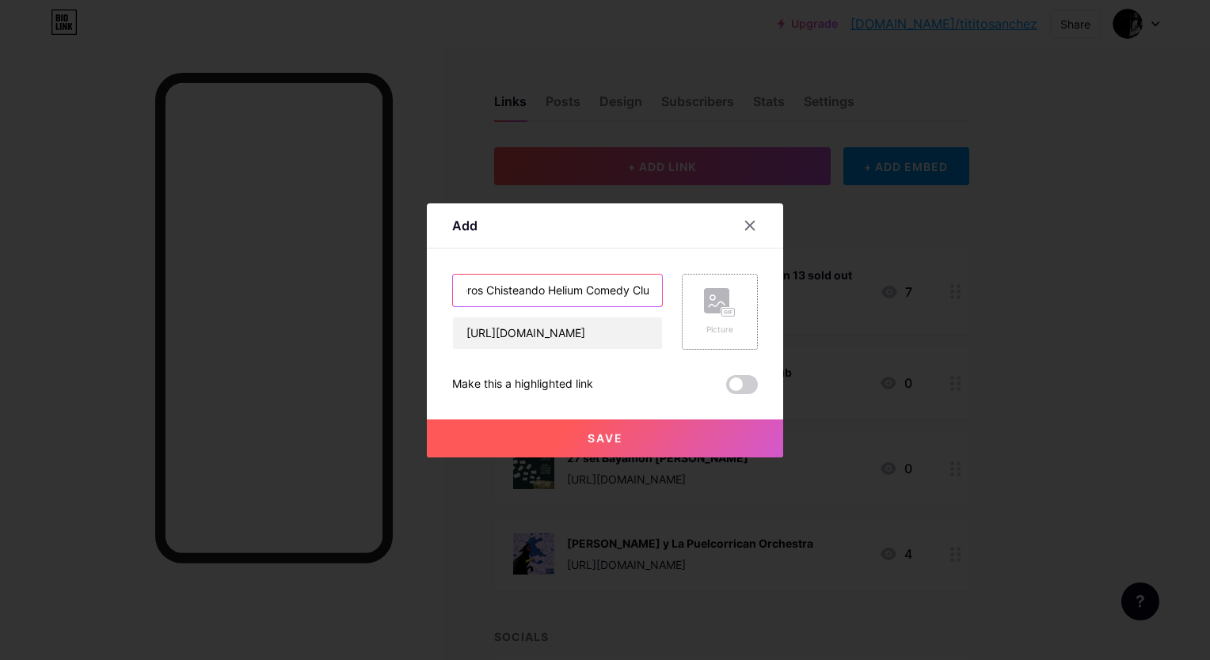
type input "[DATE] Buffalo NY Standoperos Chisteando Helium Comedy Club"
click at [719, 325] on div "Picture" at bounding box center [720, 330] width 32 height 12
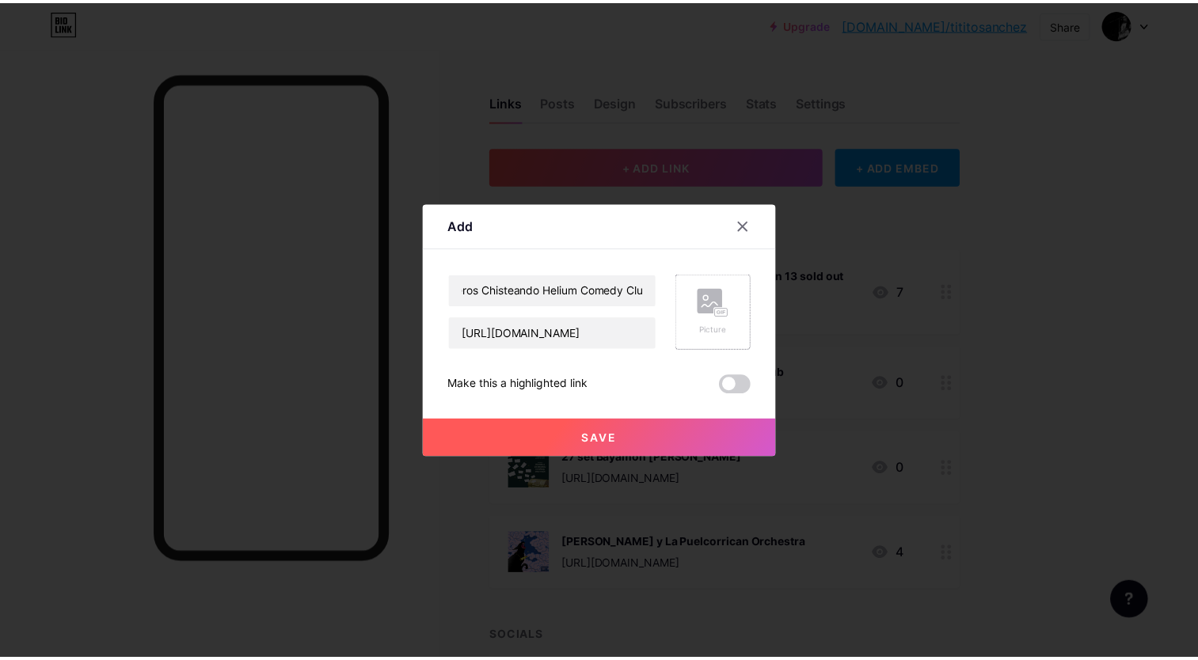
scroll to position [0, 0]
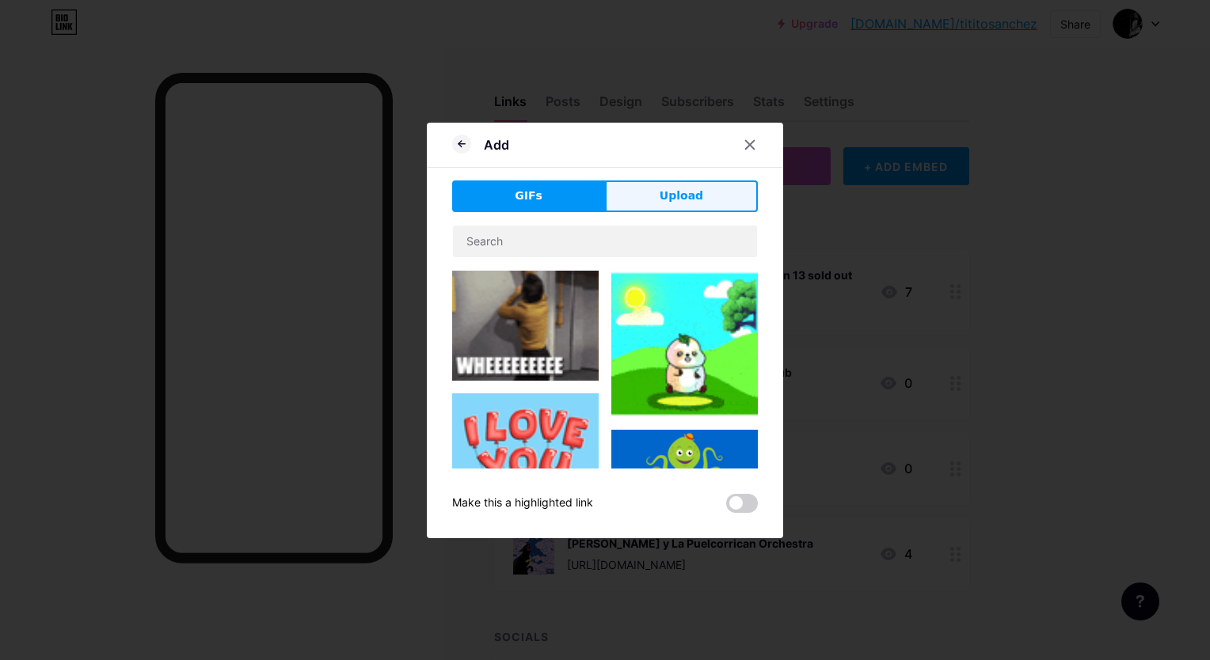
click at [682, 191] on span "Upload" at bounding box center [681, 196] width 44 height 17
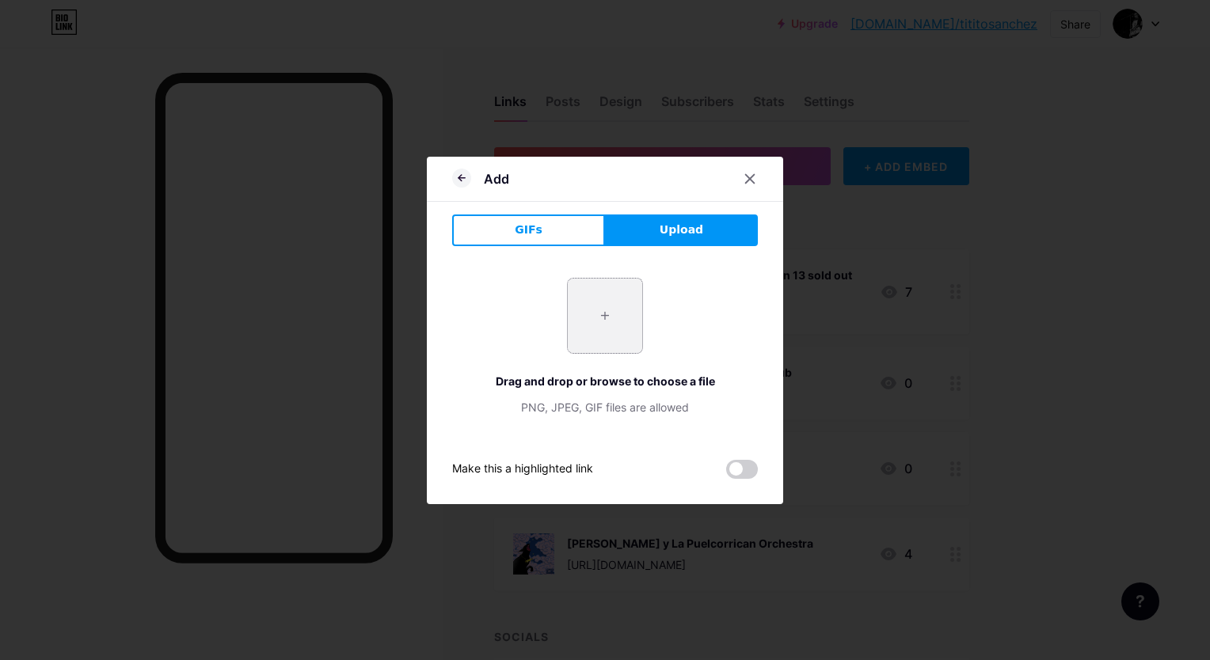
click at [578, 317] on input "file" at bounding box center [605, 316] width 74 height 74
type input "C:\fakepath\WhatsApp Image [DATE] 12.00.25 PM.jpeg"
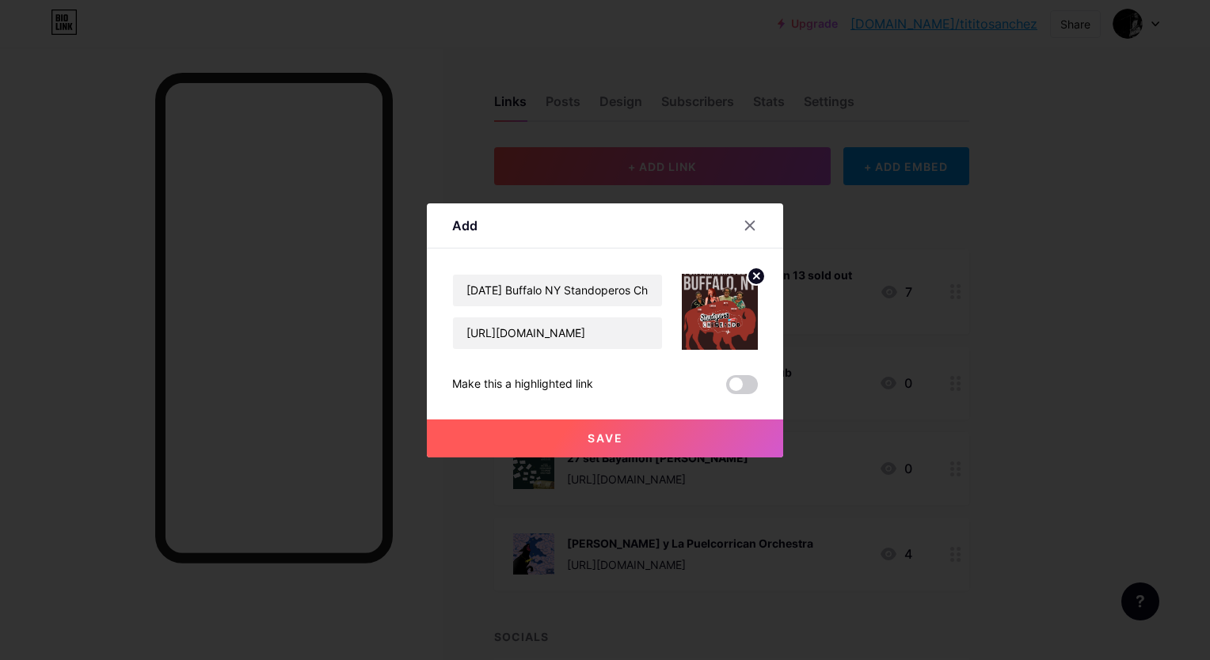
click at [611, 445] on button "Save" at bounding box center [605, 439] width 356 height 38
